Goal: Information Seeking & Learning: Learn about a topic

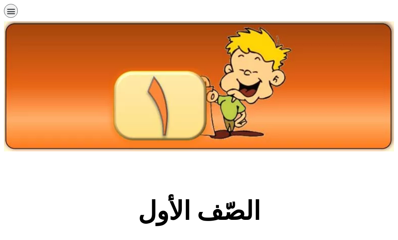
scroll to position [237, 0]
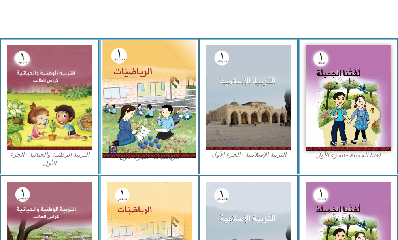
click at [159, 84] on img at bounding box center [149, 99] width 94 height 118
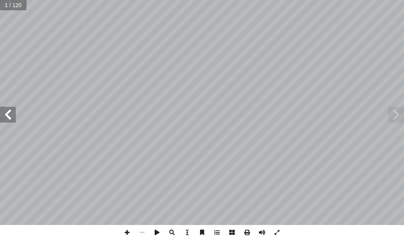
click at [3, 113] on span at bounding box center [8, 115] width 16 height 16
click at [2, 113] on span at bounding box center [8, 115] width 16 height 16
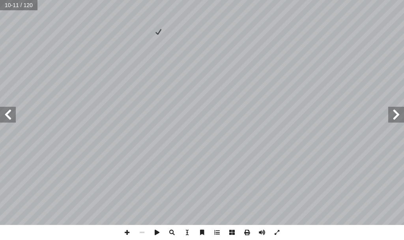
click at [2, 113] on span at bounding box center [8, 115] width 16 height 16
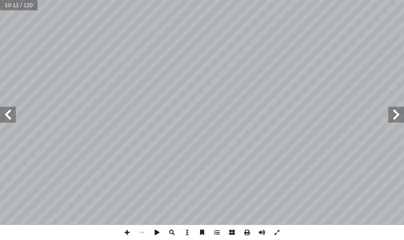
click at [2, 113] on span at bounding box center [8, 115] width 16 height 16
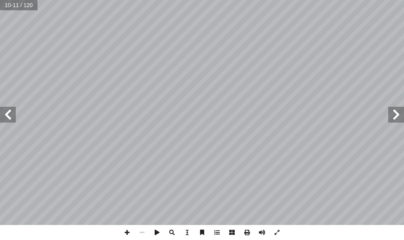
click at [2, 113] on span at bounding box center [8, 115] width 16 height 16
click at [3, 113] on span at bounding box center [8, 115] width 16 height 16
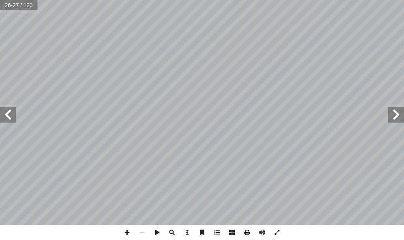
click at [3, 113] on span at bounding box center [8, 115] width 16 height 16
click at [5, 113] on span at bounding box center [8, 115] width 16 height 16
click at [5, 112] on span at bounding box center [8, 115] width 16 height 16
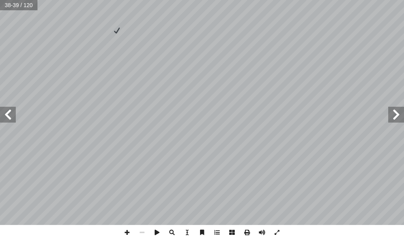
click at [5, 112] on span at bounding box center [8, 115] width 16 height 16
click at [128, 233] on span at bounding box center [127, 232] width 15 height 15
click at [126, 230] on span at bounding box center [127, 232] width 15 height 15
